Goal: Task Accomplishment & Management: Complete application form

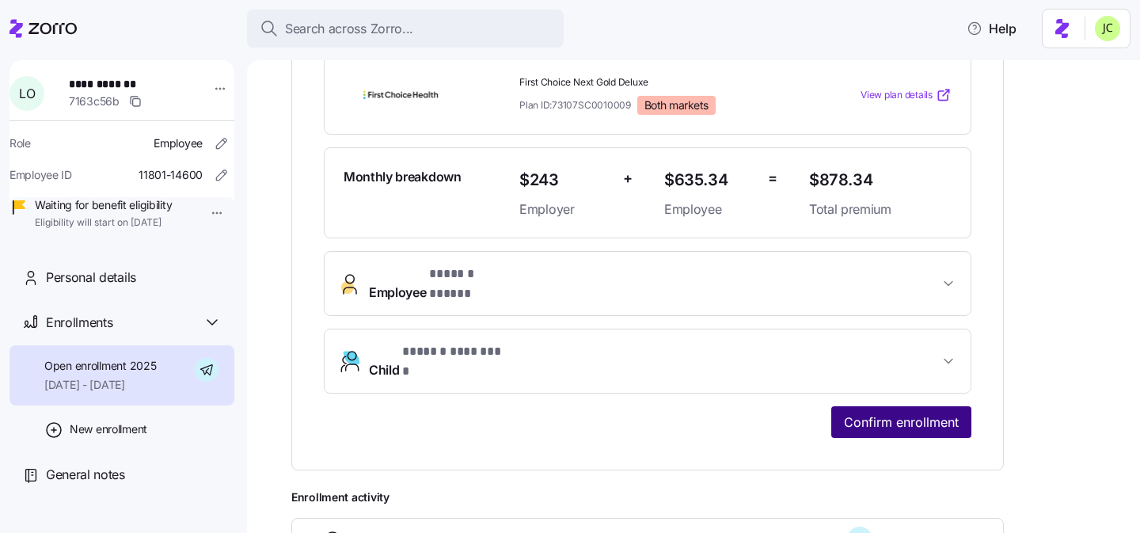
scroll to position [368, 0]
click at [891, 408] on button "Confirm enrollment" at bounding box center [901, 421] width 140 height 32
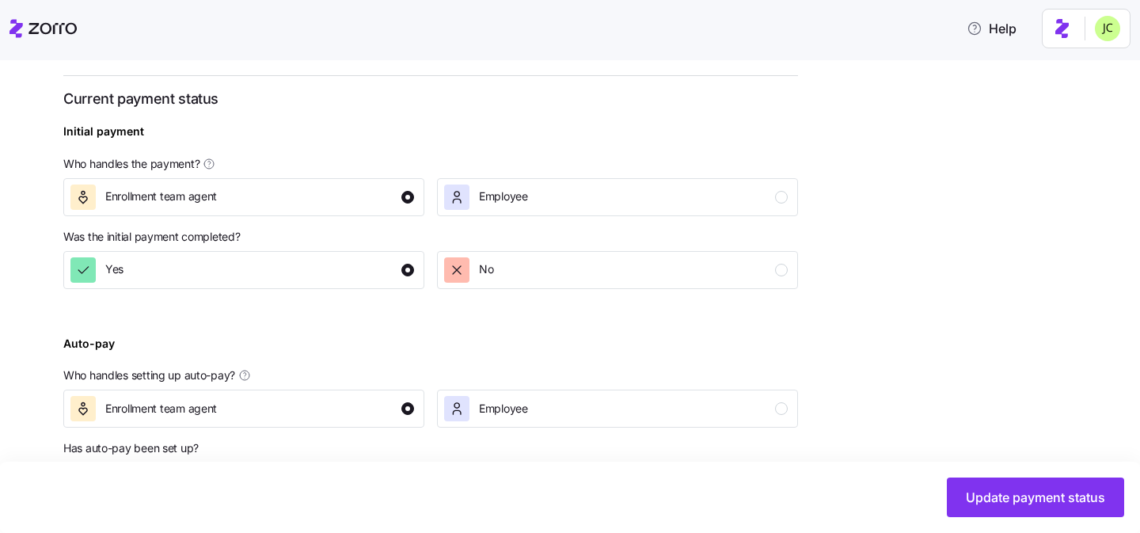
scroll to position [641, 0]
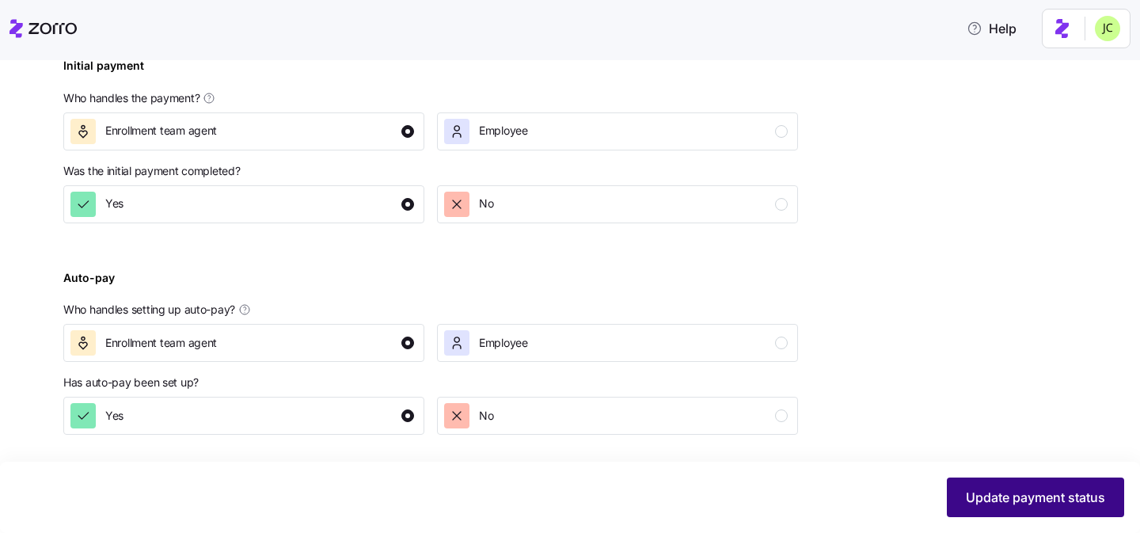
click at [1062, 489] on span "Update payment status" at bounding box center [1035, 497] width 139 height 19
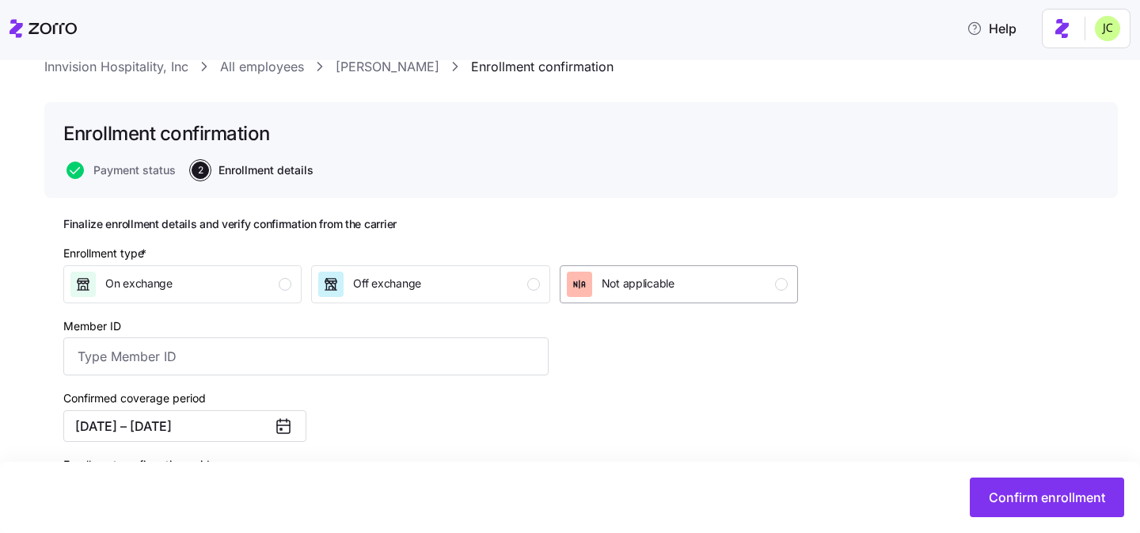
scroll to position [58, 0]
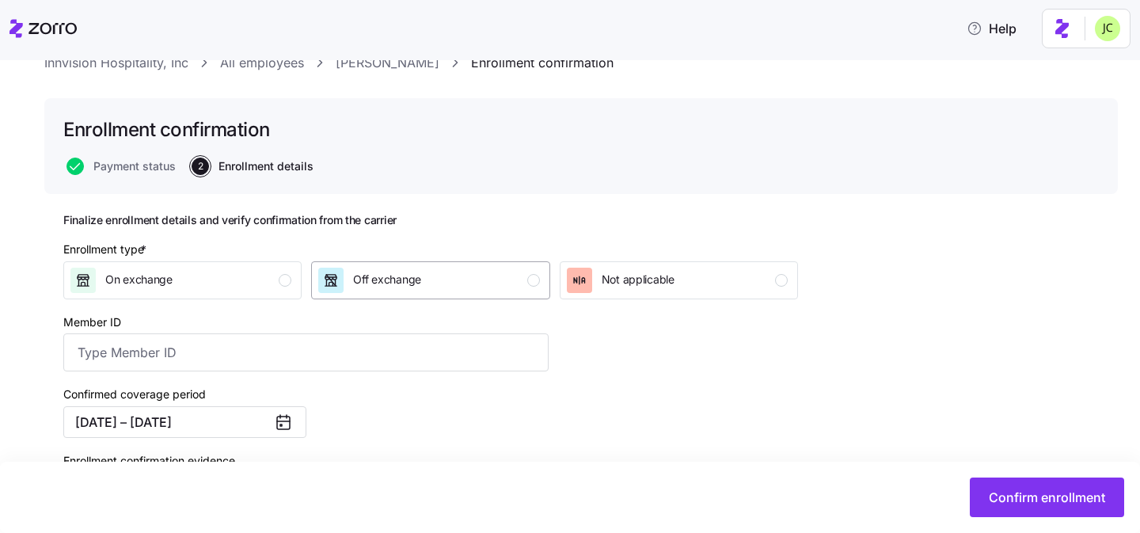
click at [506, 294] on button "Off exchange" at bounding box center [430, 280] width 238 height 38
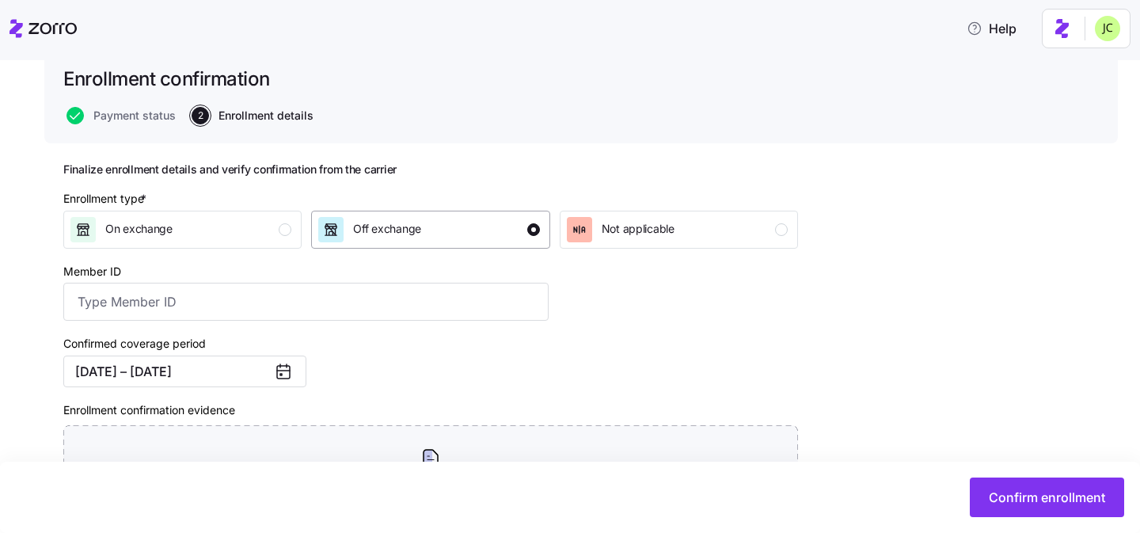
scroll to position [121, 0]
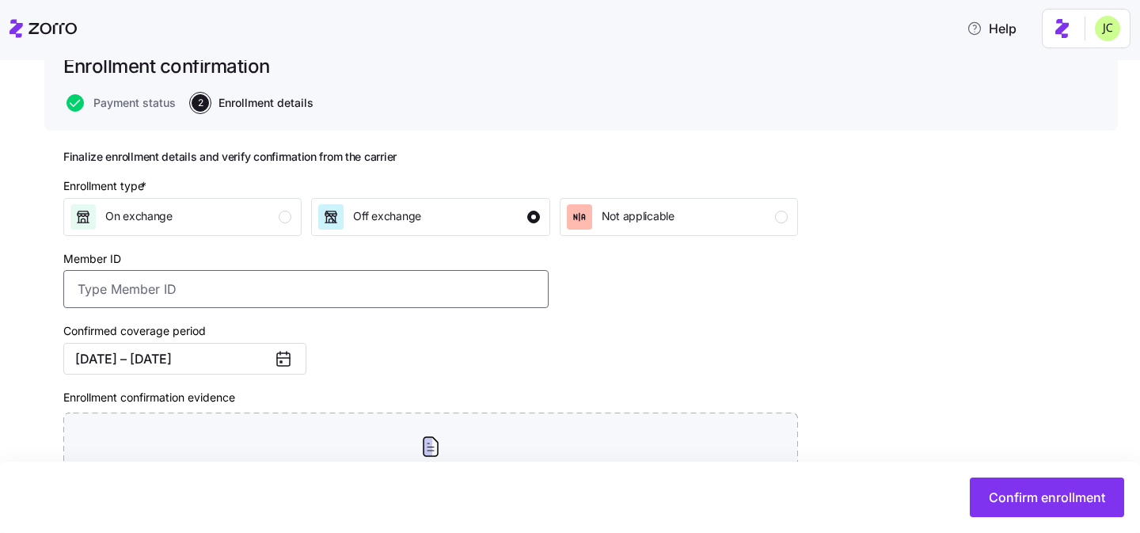
click at [241, 288] on input "Member ID" at bounding box center [305, 289] width 485 height 38
paste input "670181193"
type input "670181193"
click at [383, 365] on div "Confirmed coverage period [DATE] – [DATE]" at bounding box center [306, 347] width 498 height 66
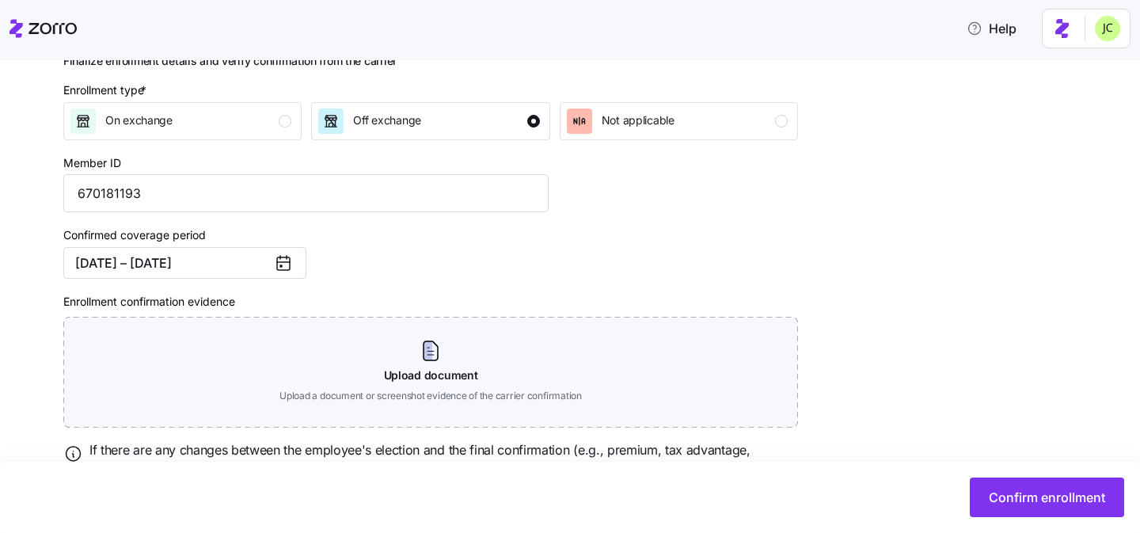
scroll to position [238, 0]
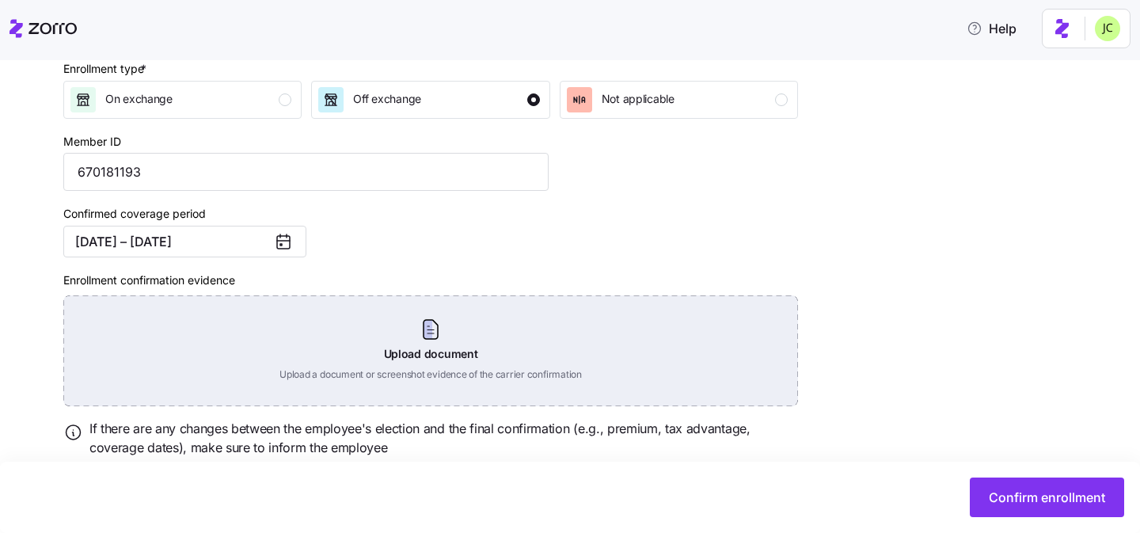
click at [401, 342] on div "Upload document Upload a document or screenshot evidence of the carrier confirm…" at bounding box center [430, 350] width 735 height 111
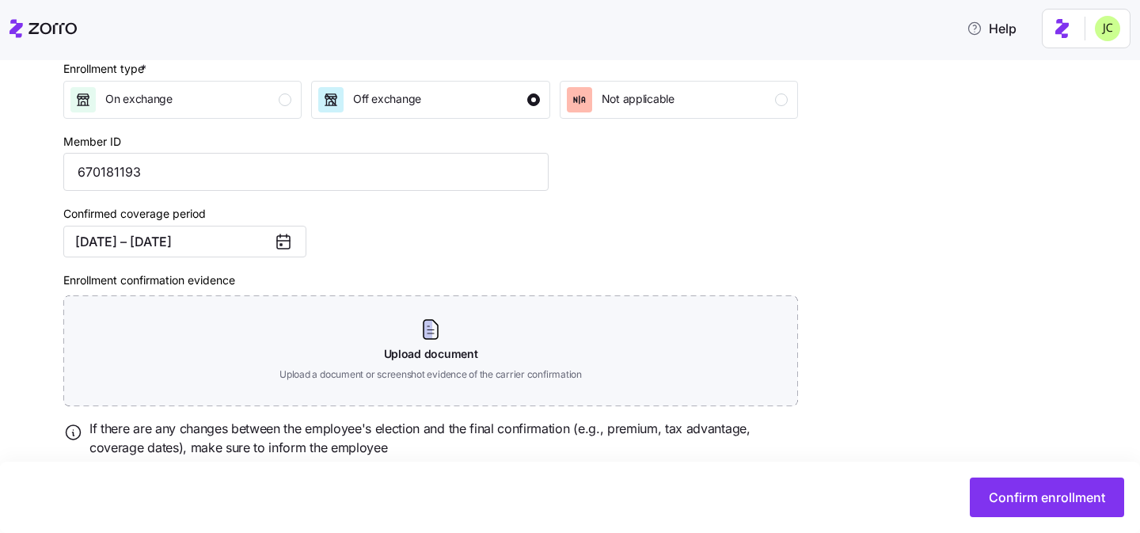
scroll to position [219, 0]
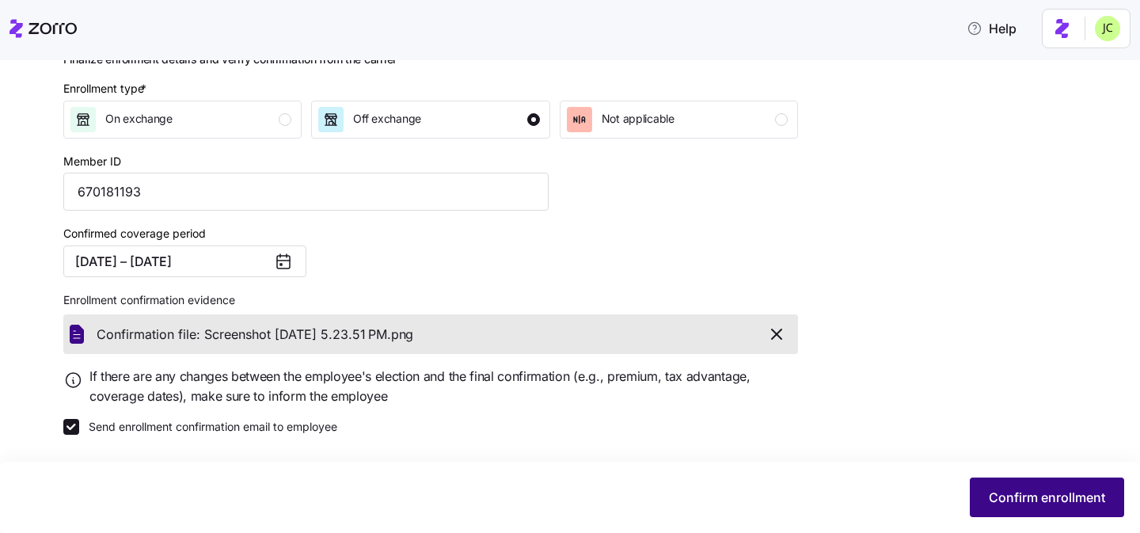
click at [979, 480] on button "Confirm enrollment" at bounding box center [1047, 497] width 154 height 40
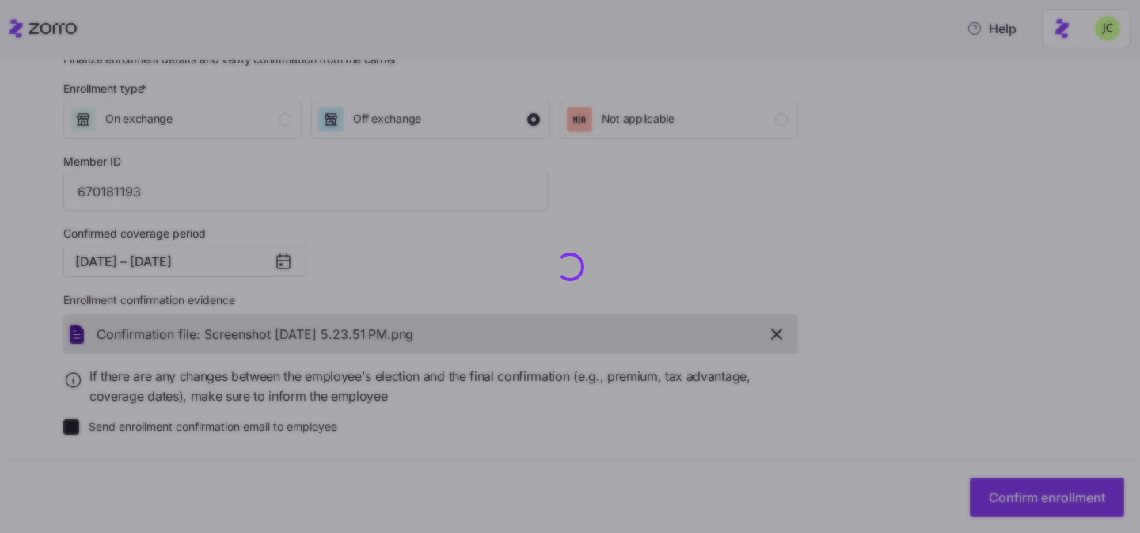
checkbox input "false"
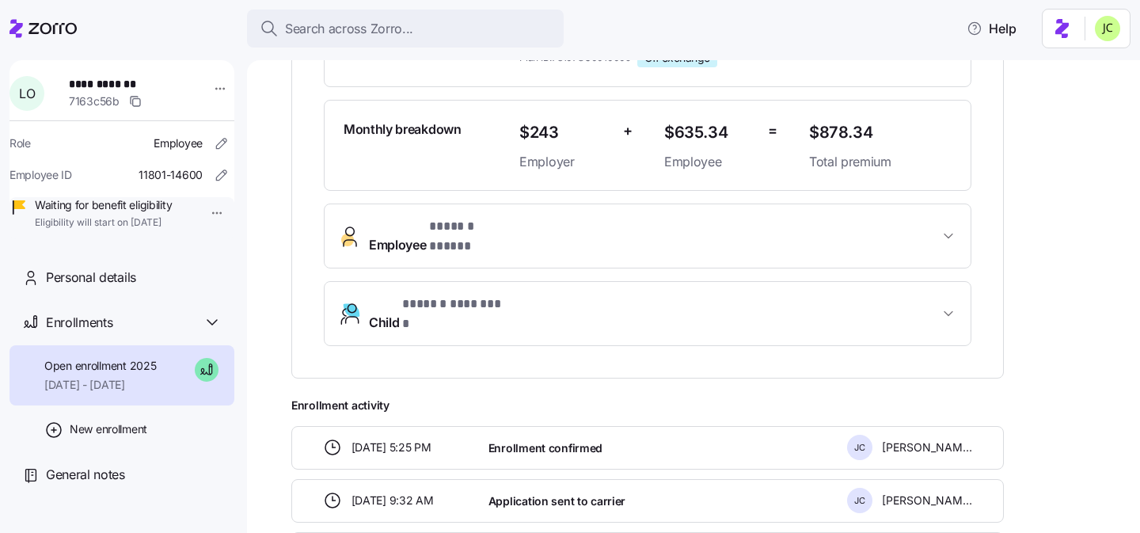
scroll to position [22, 0]
